Goal: Find specific page/section: Find specific page/section

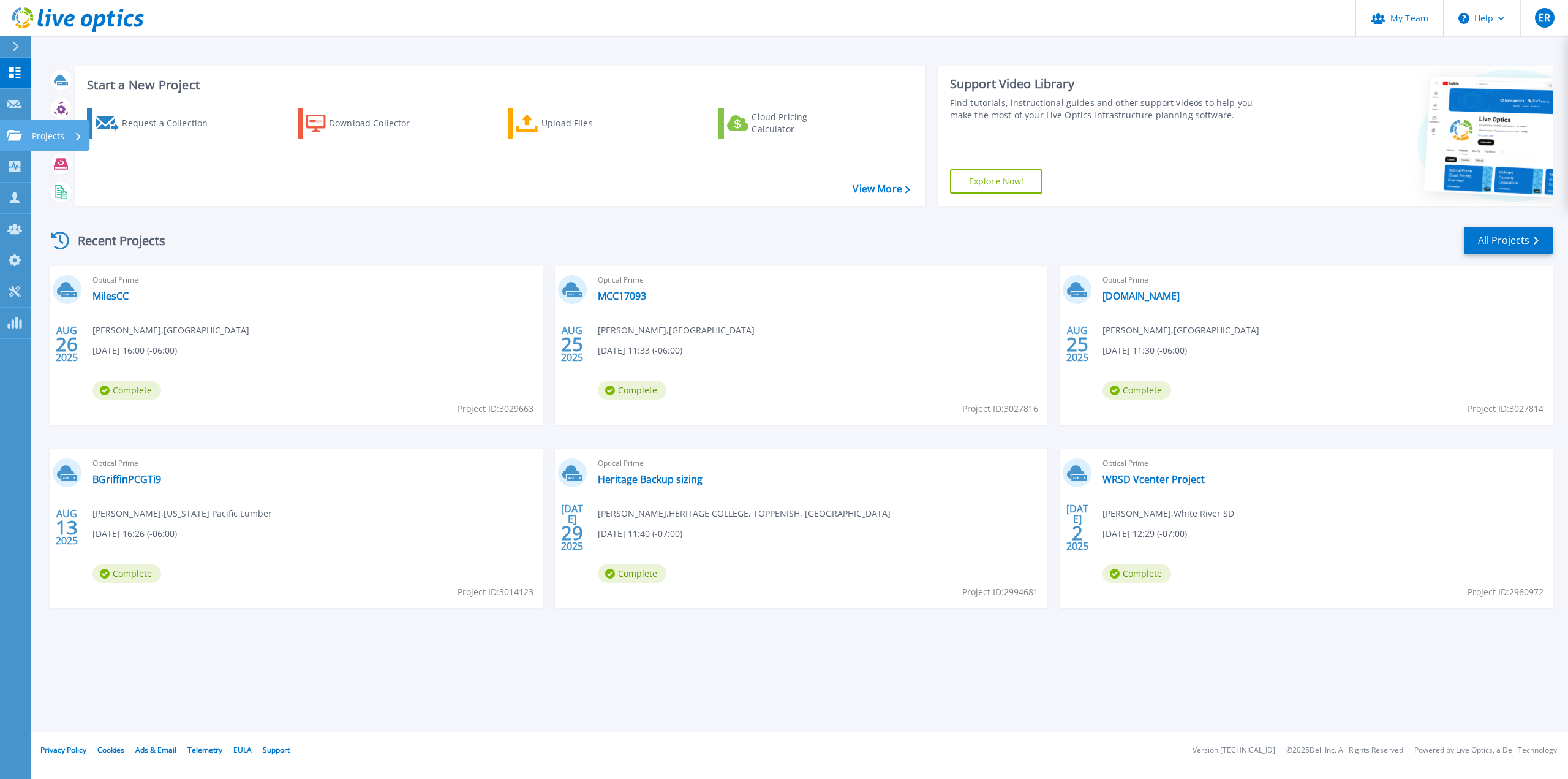
click at [17, 140] on icon at bounding box center [14, 135] width 14 height 11
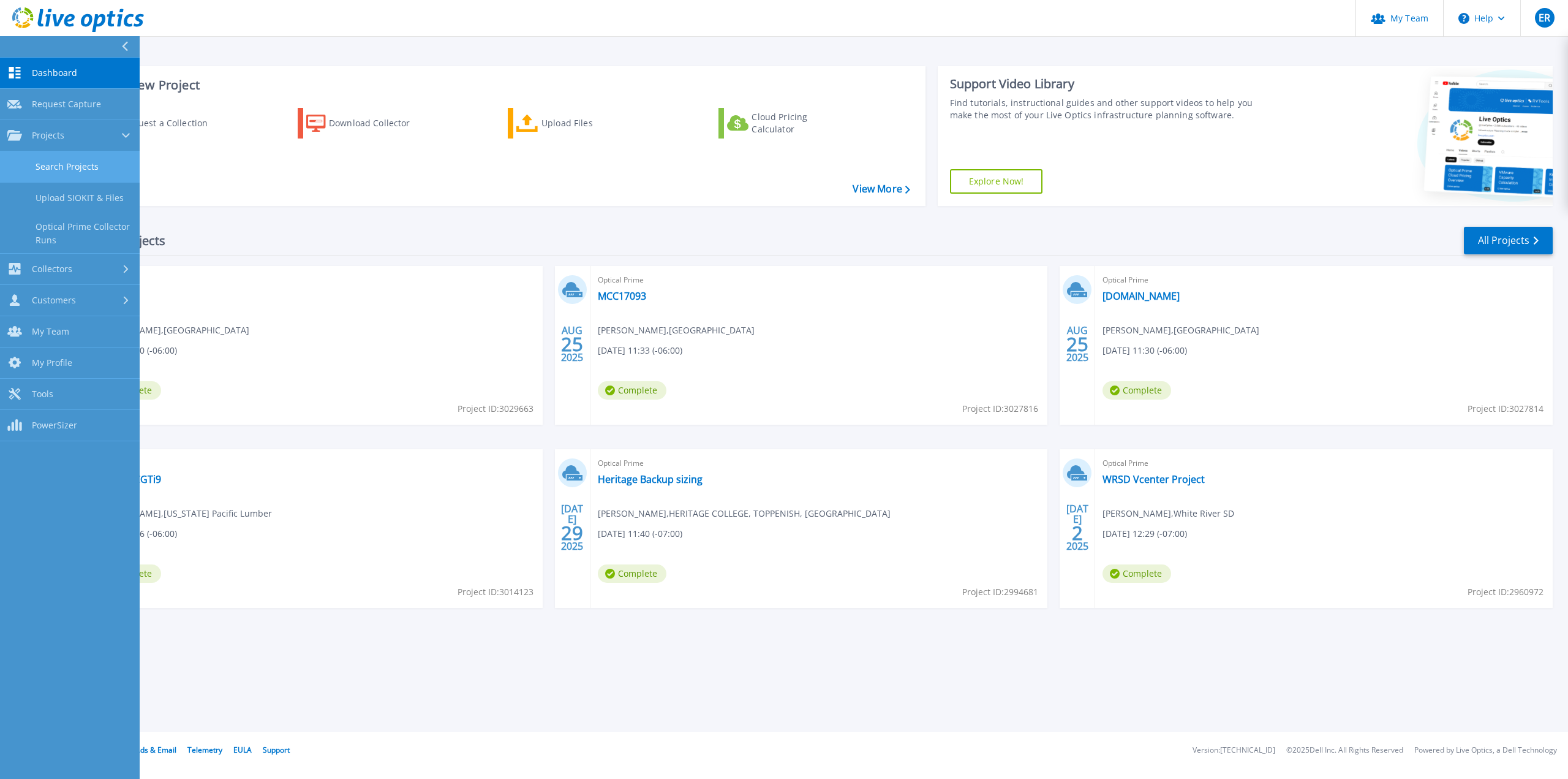
click at [68, 156] on link "Search Projects" at bounding box center [70, 166] width 140 height 31
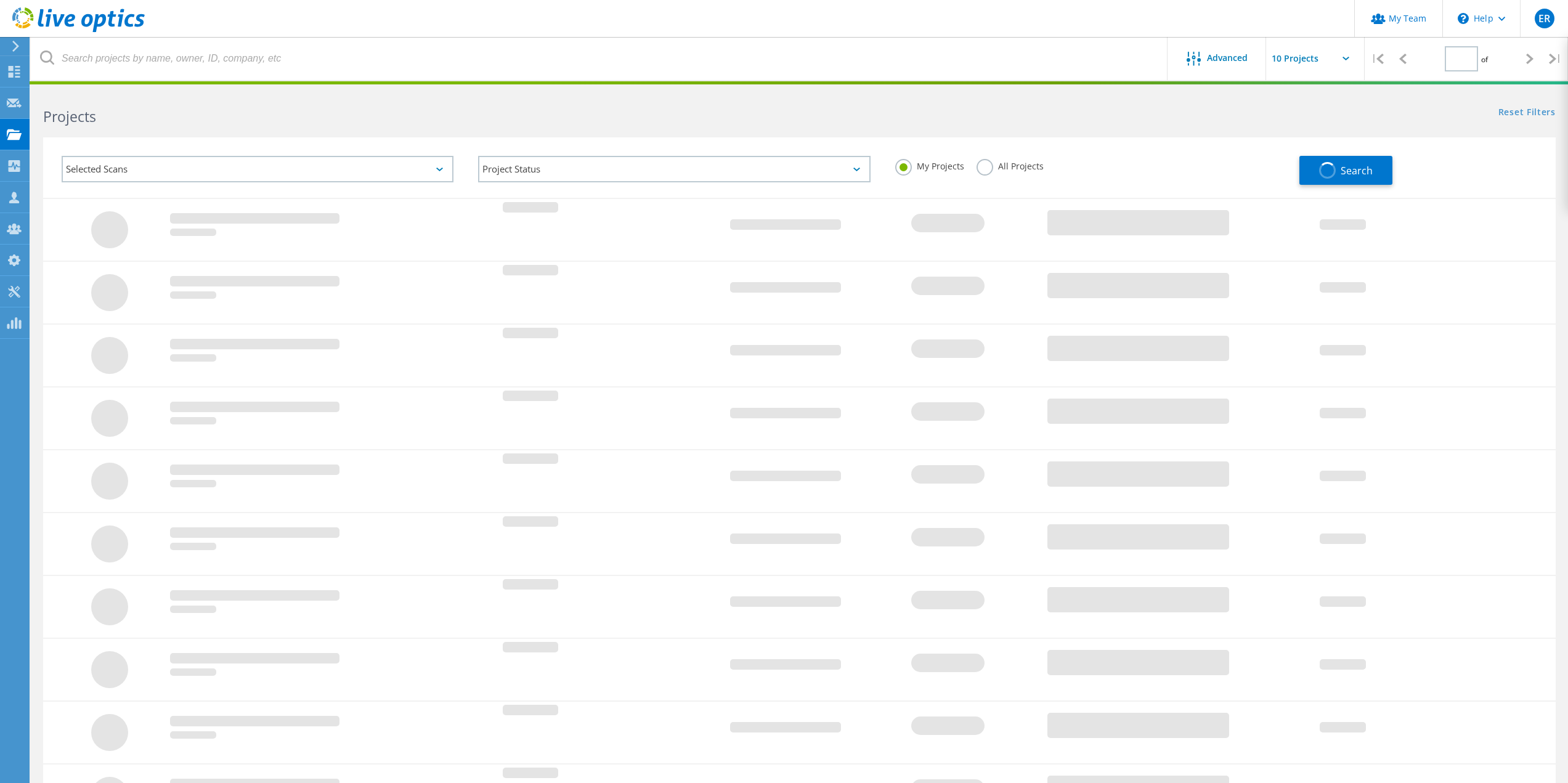
type input "1"
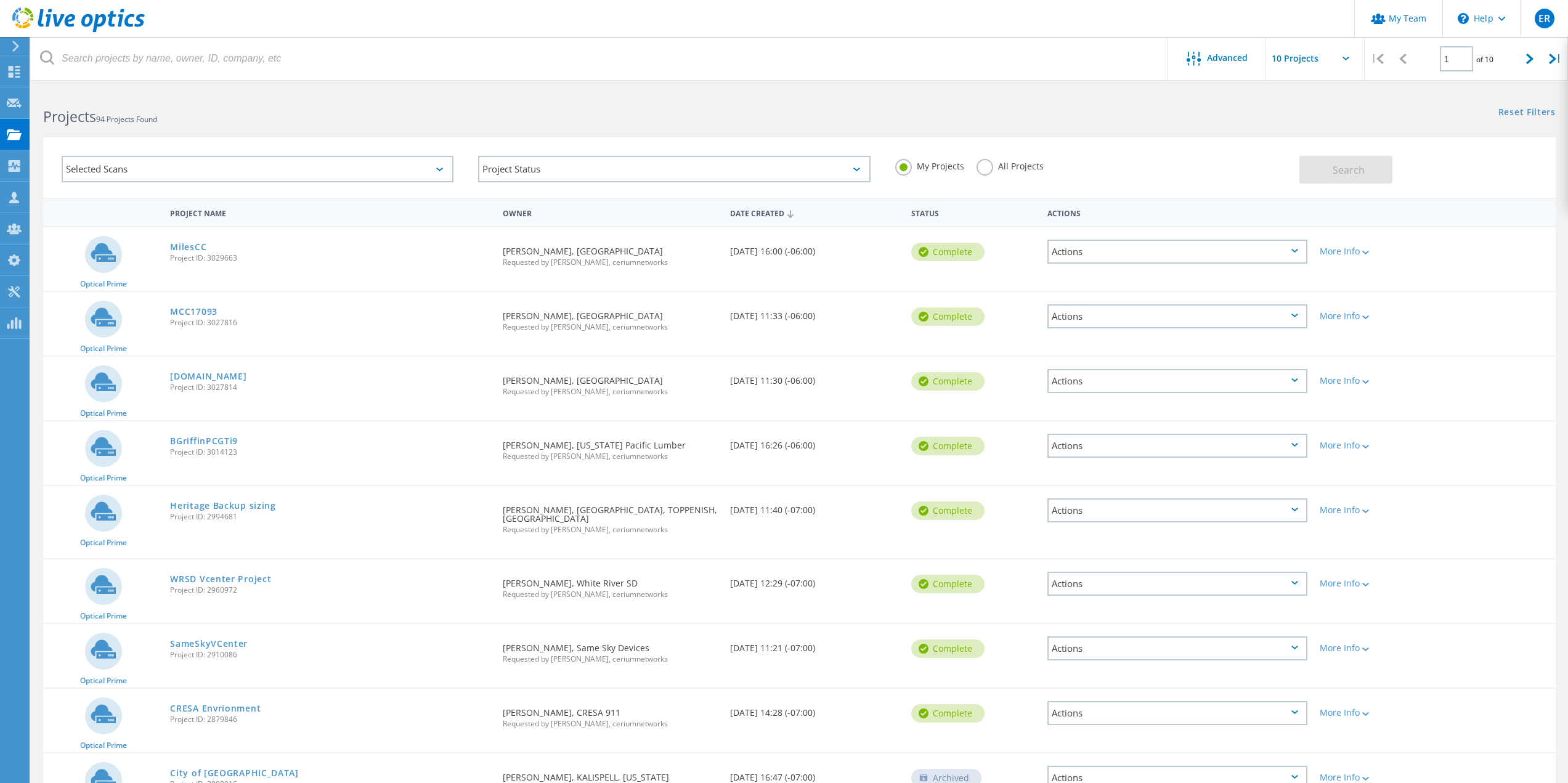
click at [981, 169] on label "All Projects" at bounding box center [1010, 164] width 67 height 11
click at [0, 0] on input "All Projects" at bounding box center [0, 0] width 0 height 0
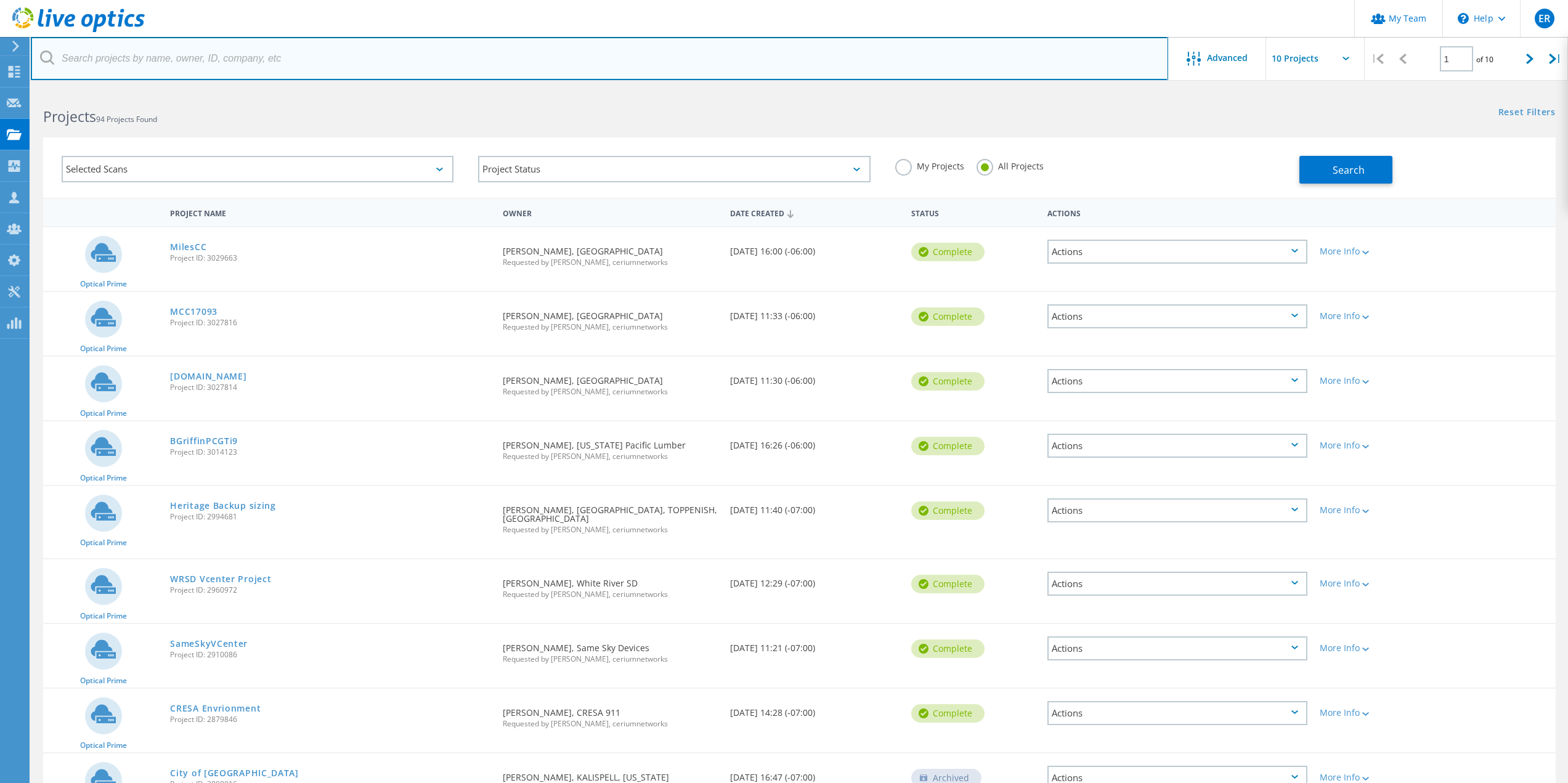
click at [238, 60] on input "text" at bounding box center [599, 59] width 1137 height 43
